Goal: Navigation & Orientation: Find specific page/section

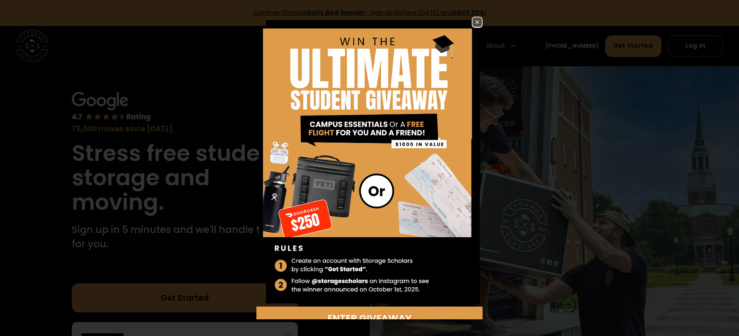
click at [472, 22] on img at bounding box center [476, 21] width 9 height 9
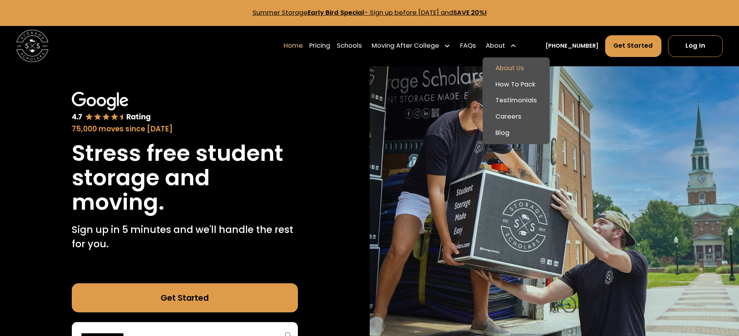
click at [518, 67] on link "About Us" at bounding box center [516, 69] width 61 height 16
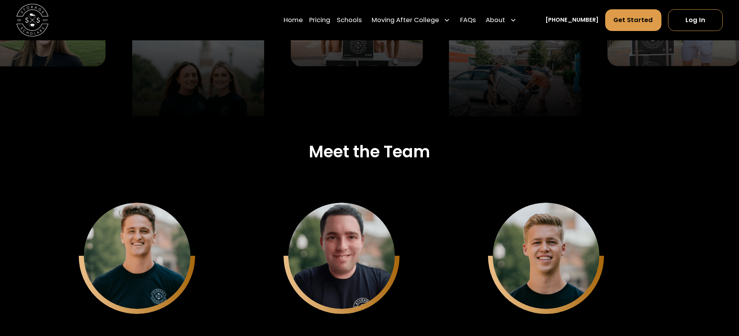
scroll to position [1939, 0]
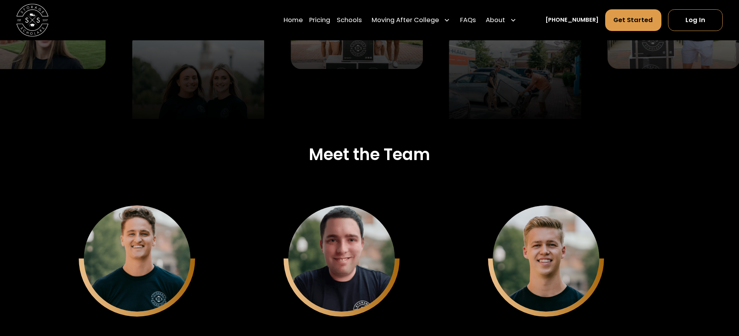
click at [215, 16] on div "Home Pricing Schools Moving After College Commercial Moving Post Grad Moving Ge…" at bounding box center [369, 20] width 707 height 40
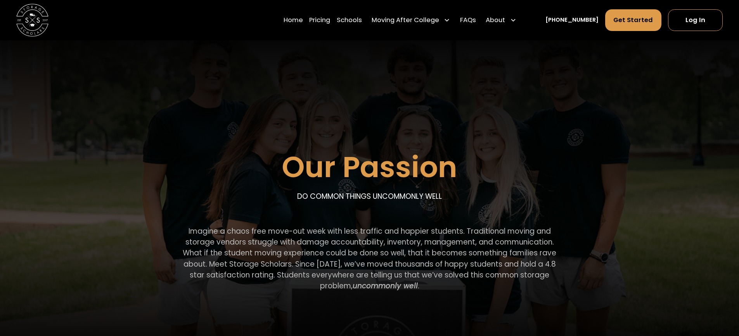
scroll to position [0, 0]
